Goal: Transaction & Acquisition: Purchase product/service

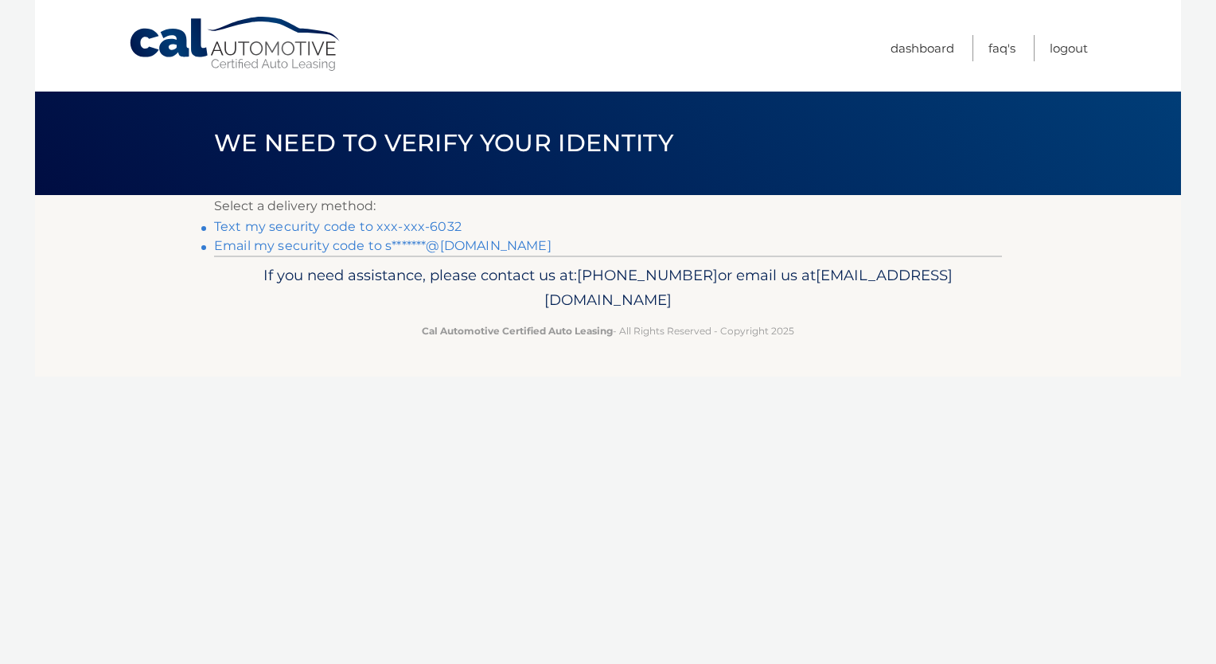
click at [328, 226] on link "Text my security code to xxx-xxx-6032" at bounding box center [337, 226] width 247 height 15
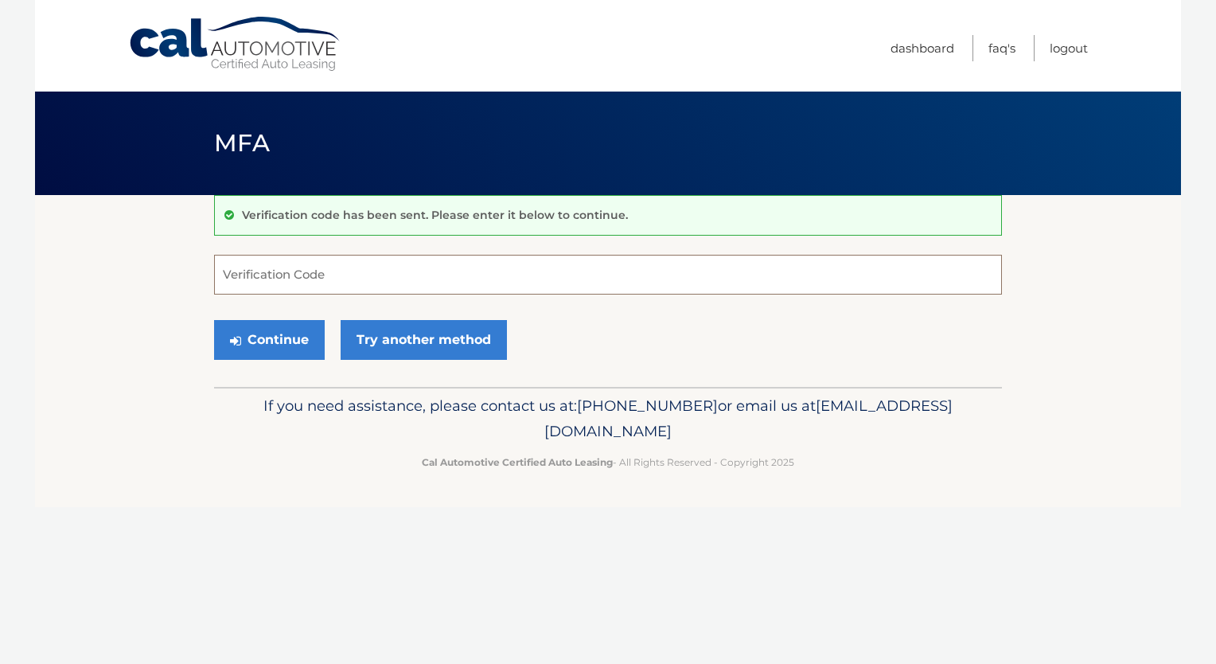
click at [450, 275] on input "Verification Code" at bounding box center [608, 275] width 788 height 40
type input "721062"
click at [269, 330] on button "Continue" at bounding box center [269, 340] width 111 height 40
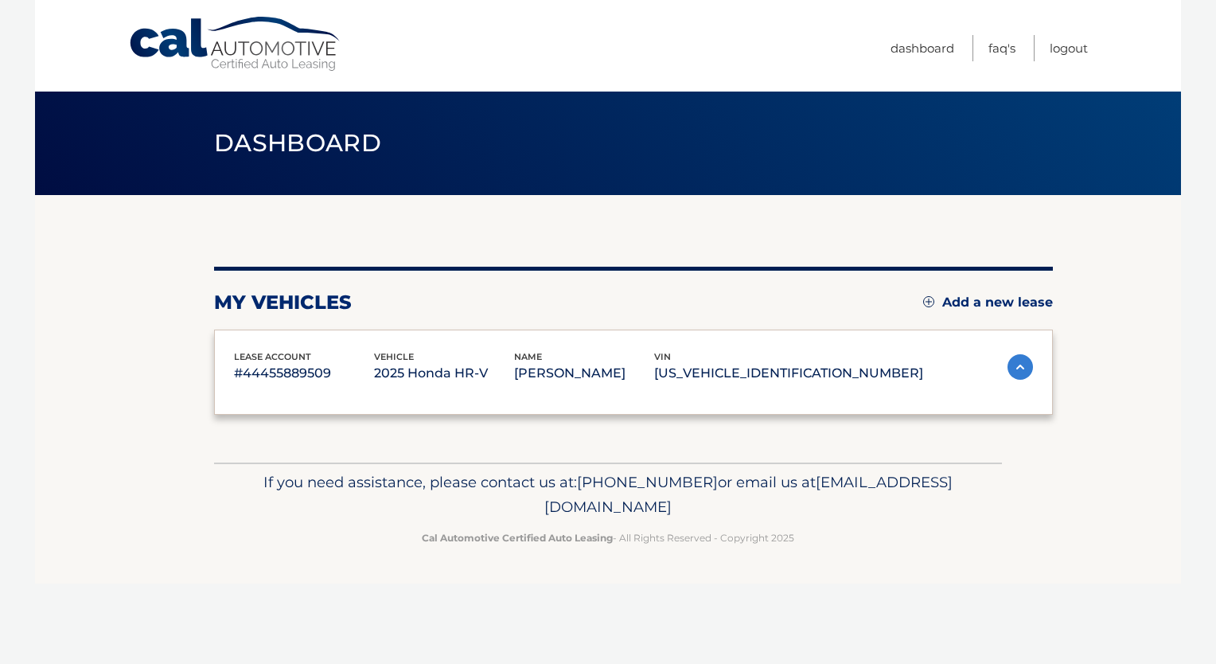
click at [271, 344] on div "lease account #44455889509 vehicle 2025 Honda HR-V name SUSAN GIANNAVOLA vin 3C…" at bounding box center [633, 372] width 839 height 86
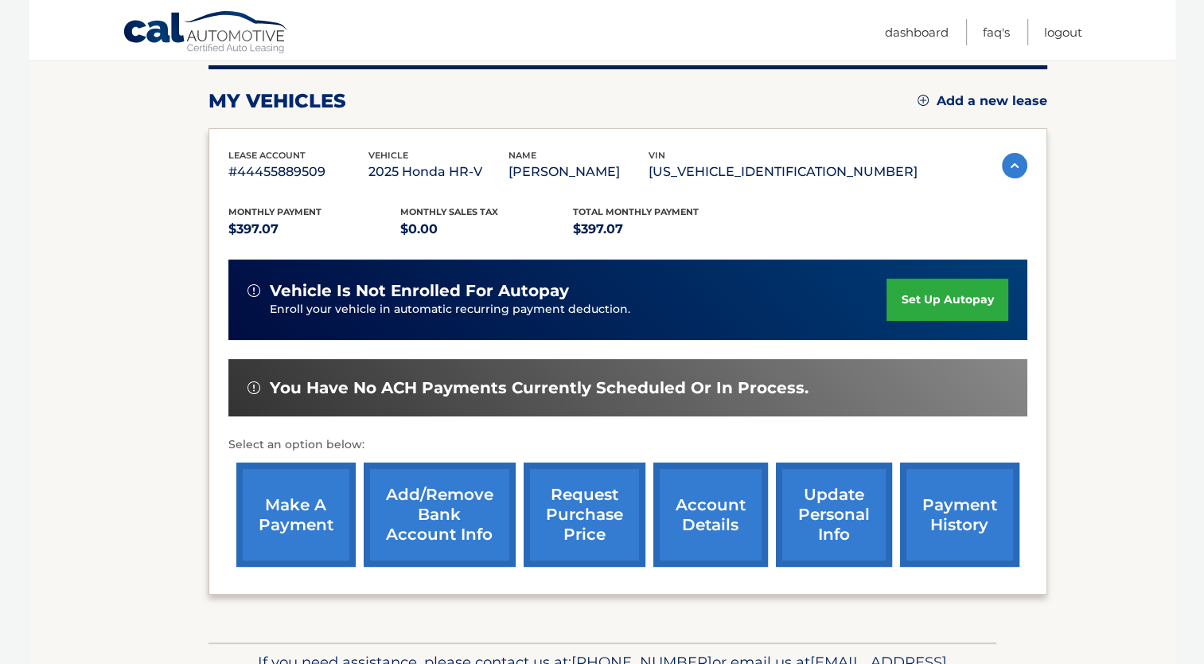
scroll to position [239, 0]
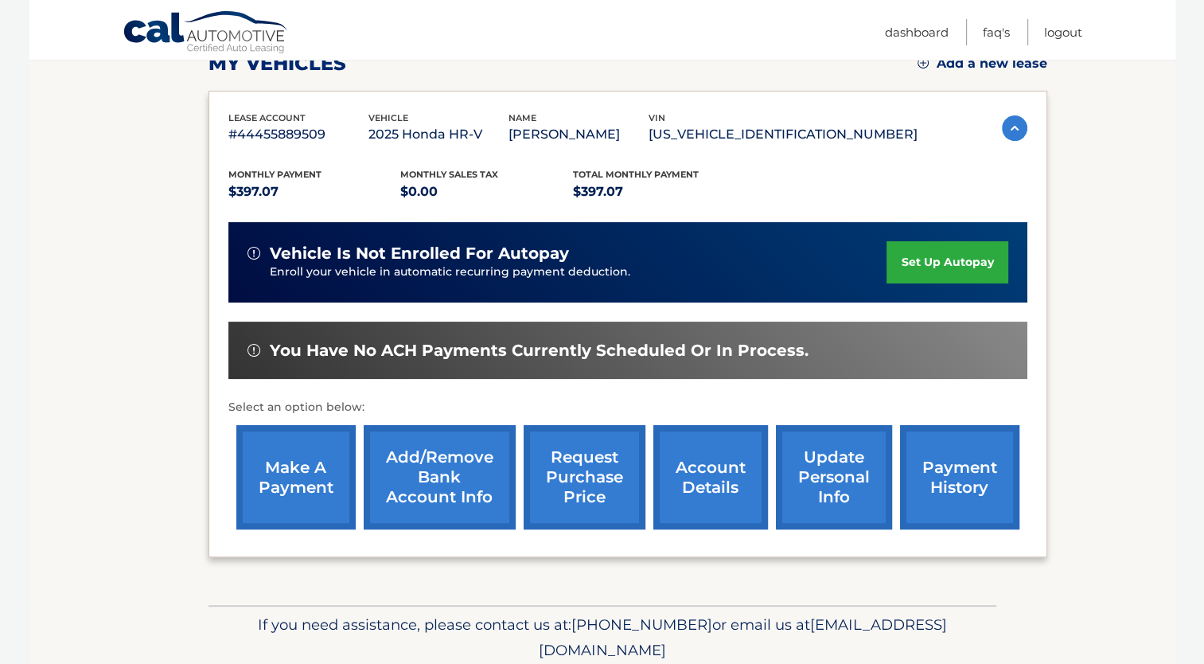
click at [324, 461] on link "make a payment" at bounding box center [295, 477] width 119 height 104
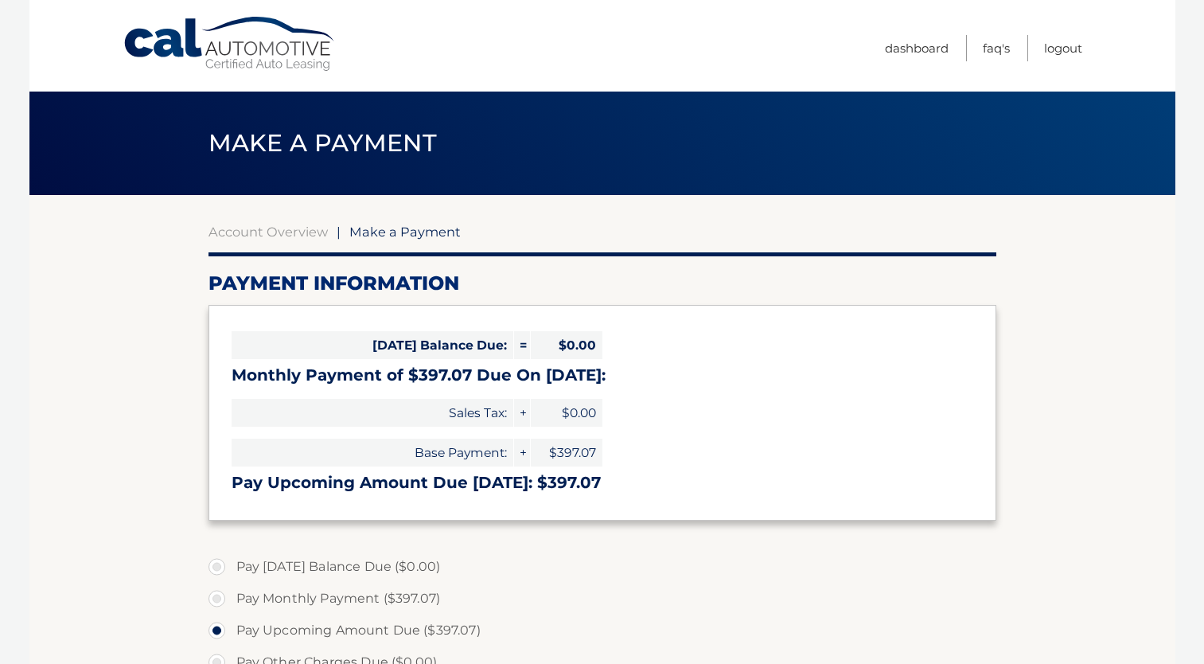
select select "NjI3ZGNmOTktMjQ4YS00MTNmLTg4MzQtMjhhOWQ5MjAxMjMy"
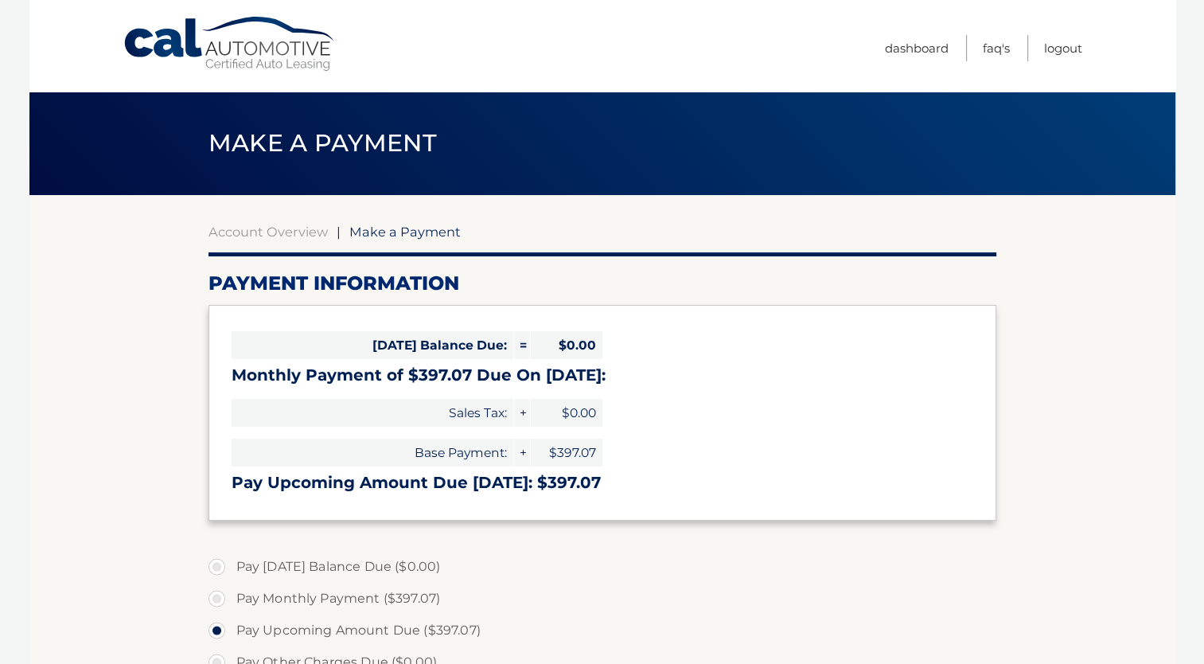
scroll to position [80, 0]
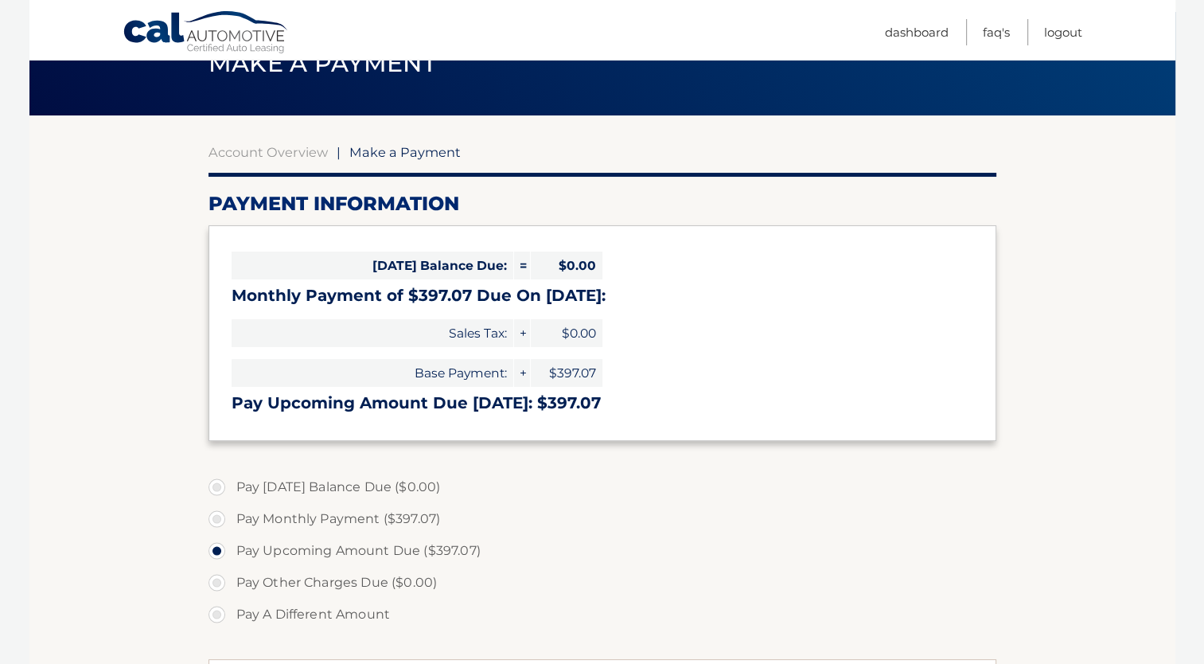
click at [216, 516] on label "Pay Monthly Payment ($397.07)" at bounding box center [602, 519] width 788 height 32
click at [216, 516] on input "Pay Monthly Payment ($397.07)" at bounding box center [223, 515] width 16 height 25
radio input "true"
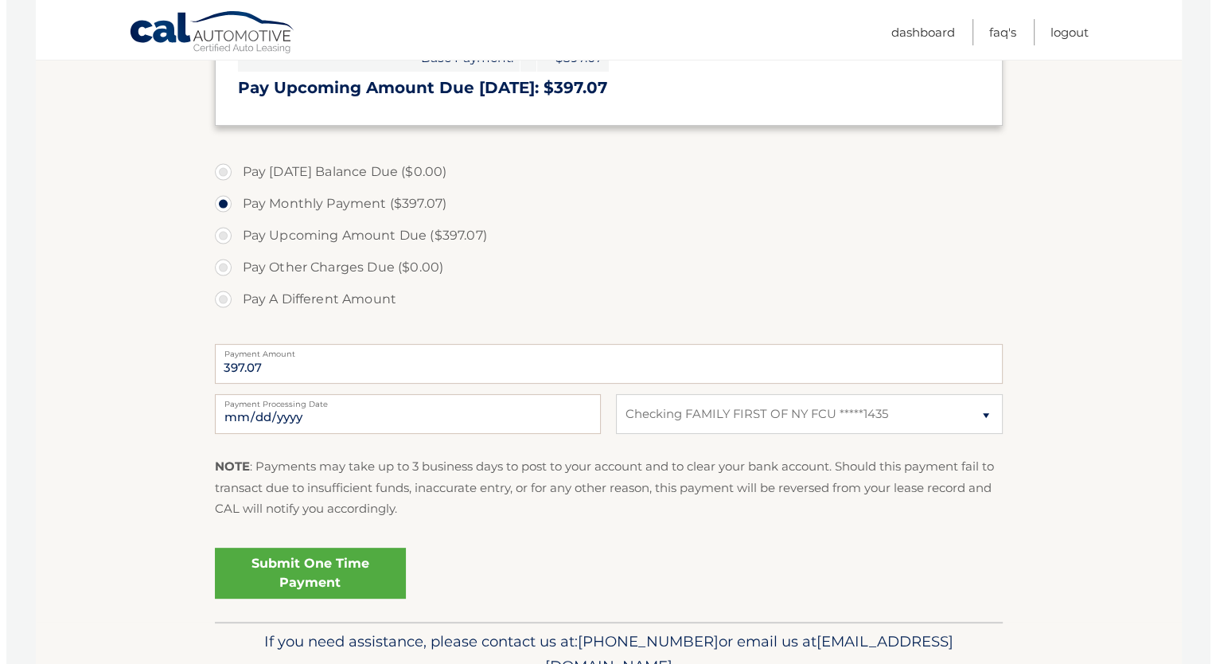
scroll to position [398, 0]
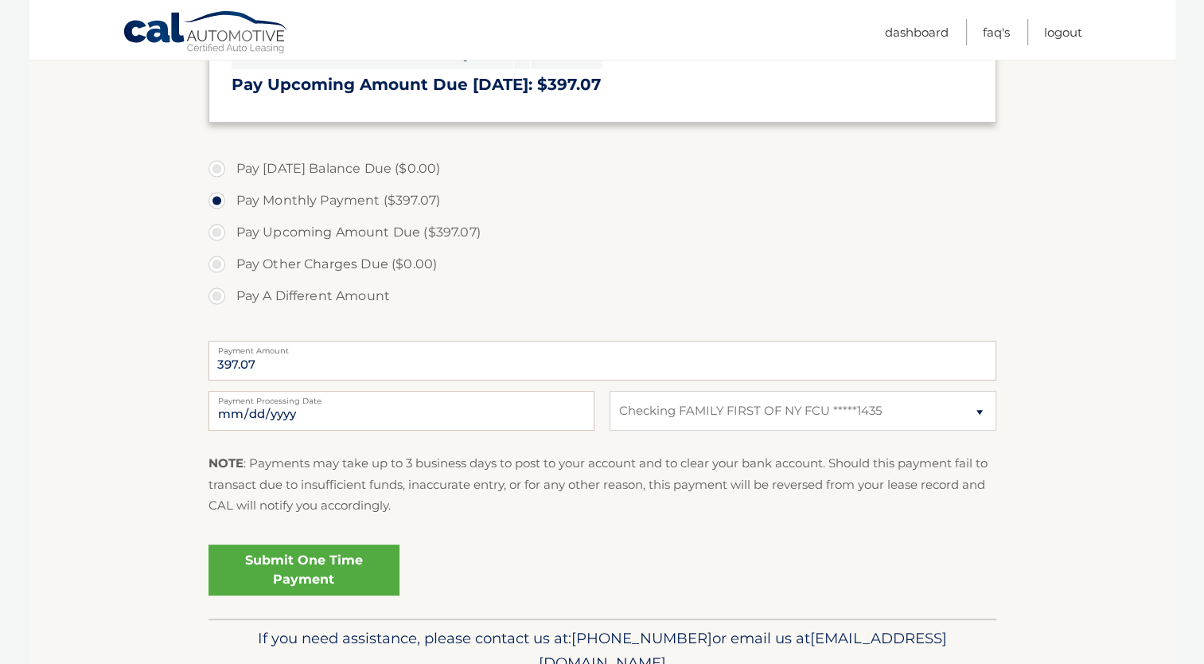
click at [290, 567] on link "Submit One Time Payment" at bounding box center [303, 569] width 191 height 51
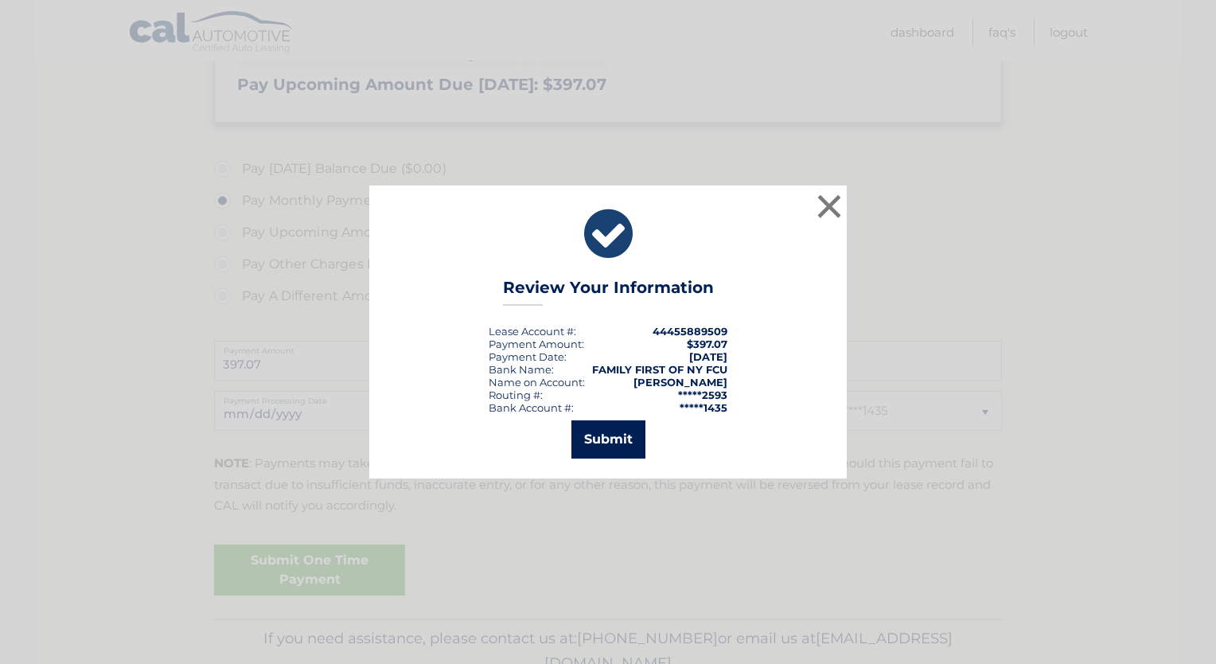
click at [602, 441] on button "Submit" at bounding box center [608, 439] width 74 height 38
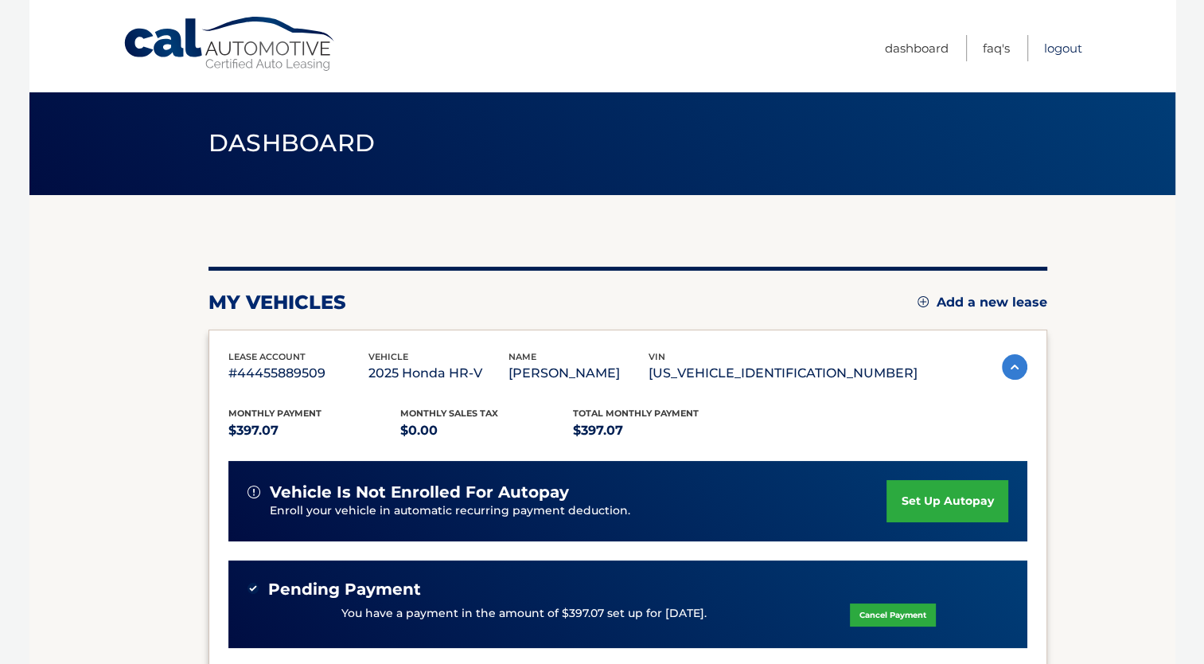
click at [1057, 43] on link "Logout" at bounding box center [1063, 48] width 38 height 26
click at [1059, 45] on link "Logout" at bounding box center [1063, 48] width 38 height 26
